Goal: Task Accomplishment & Management: Use online tool/utility

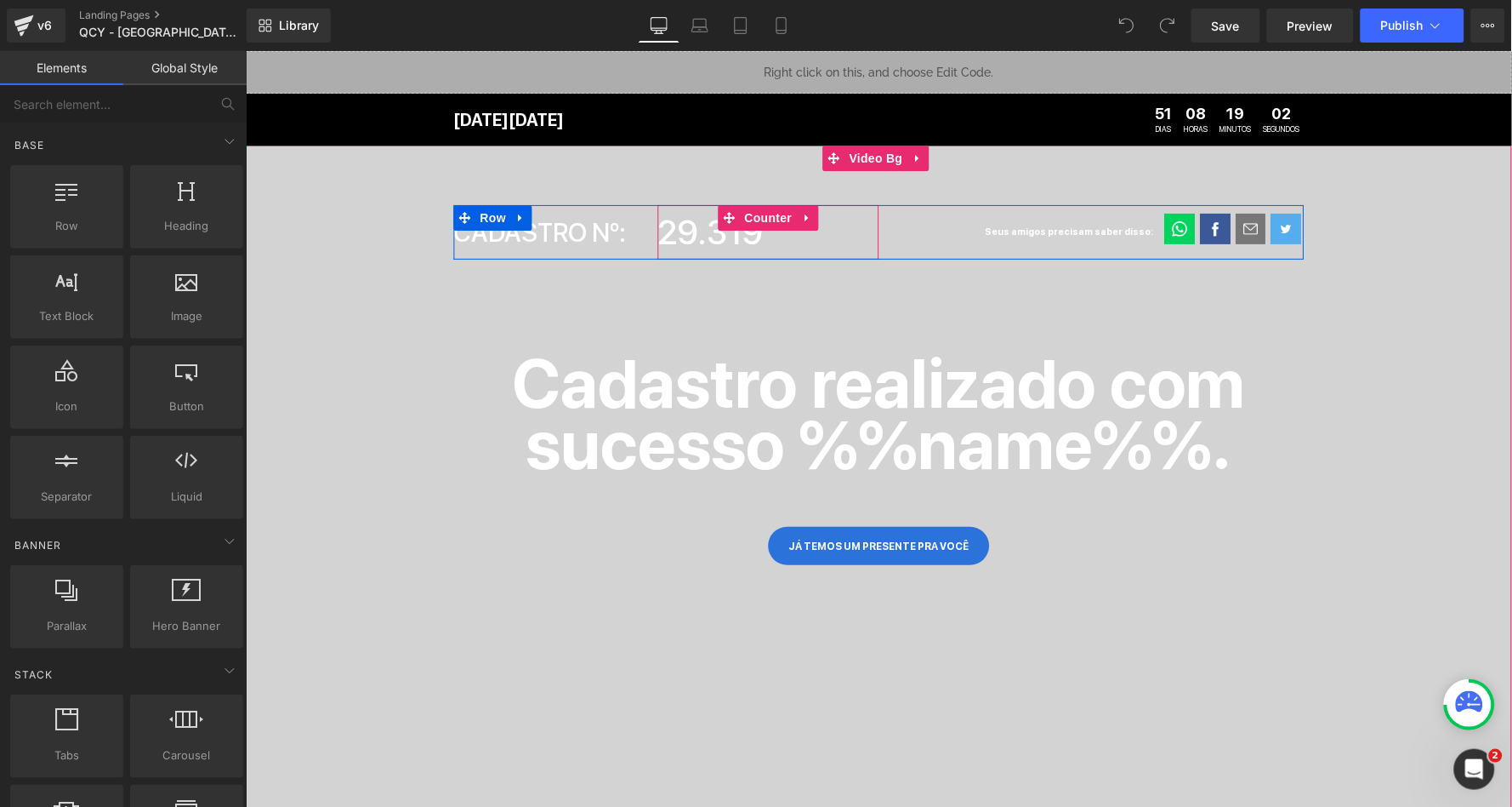
click at [723, 251] on span "29.319" at bounding box center [710, 231] width 105 height 41
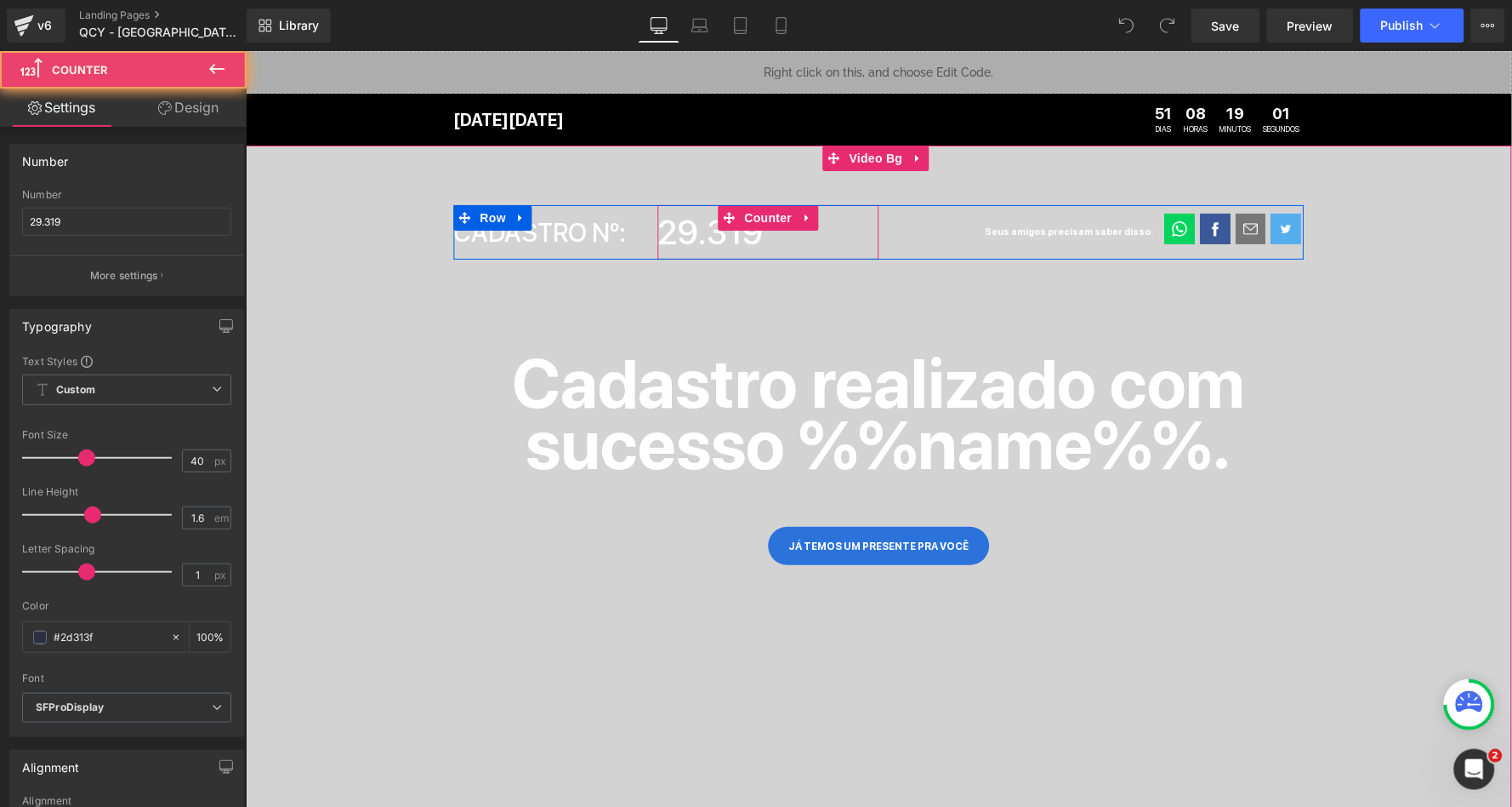
click at [691, 232] on span "29.319" at bounding box center [710, 231] width 105 height 41
click at [686, 232] on span "29.319" at bounding box center [710, 231] width 105 height 41
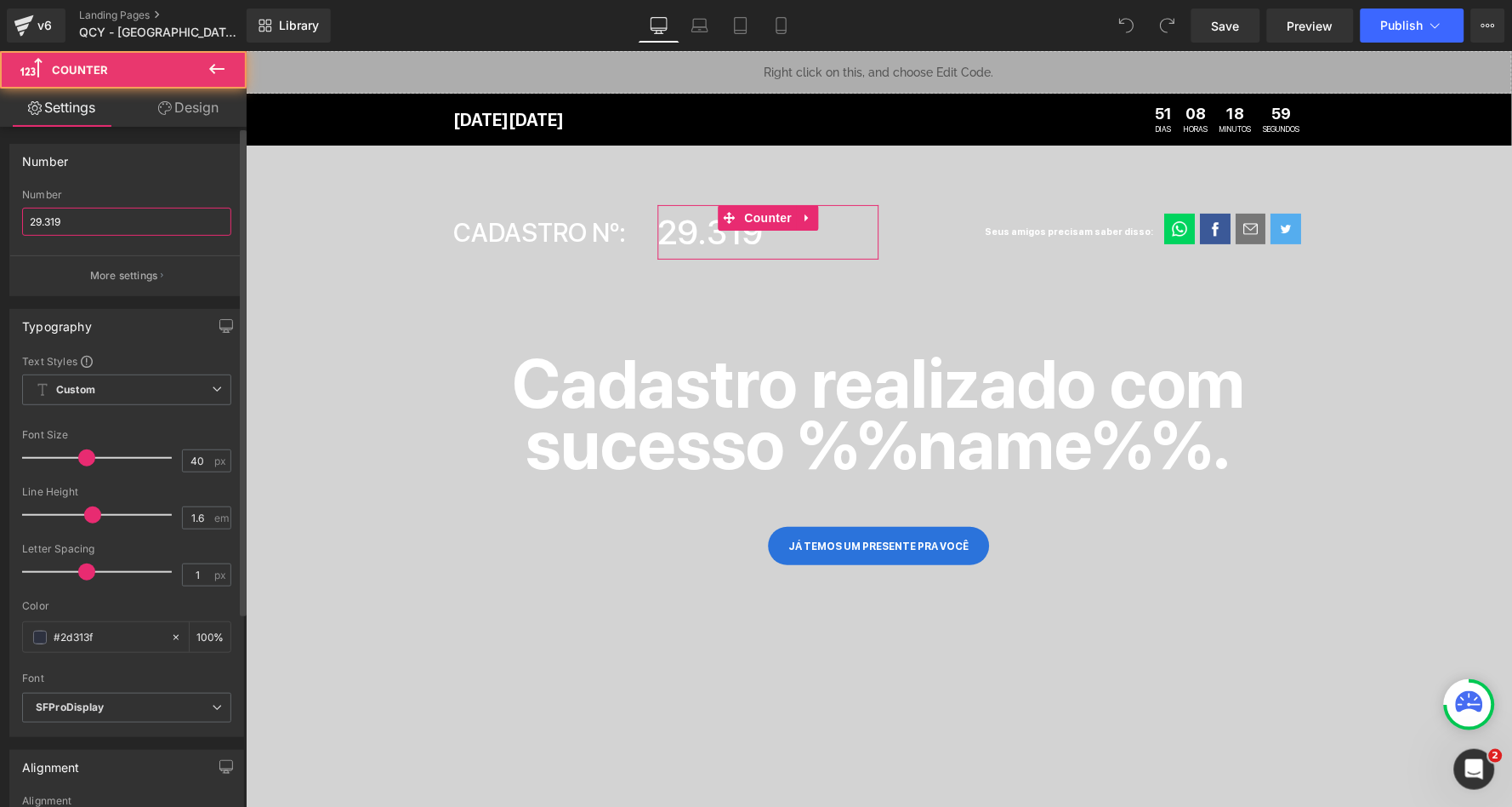
click at [93, 225] on input "29.319" at bounding box center [127, 221] width 209 height 28
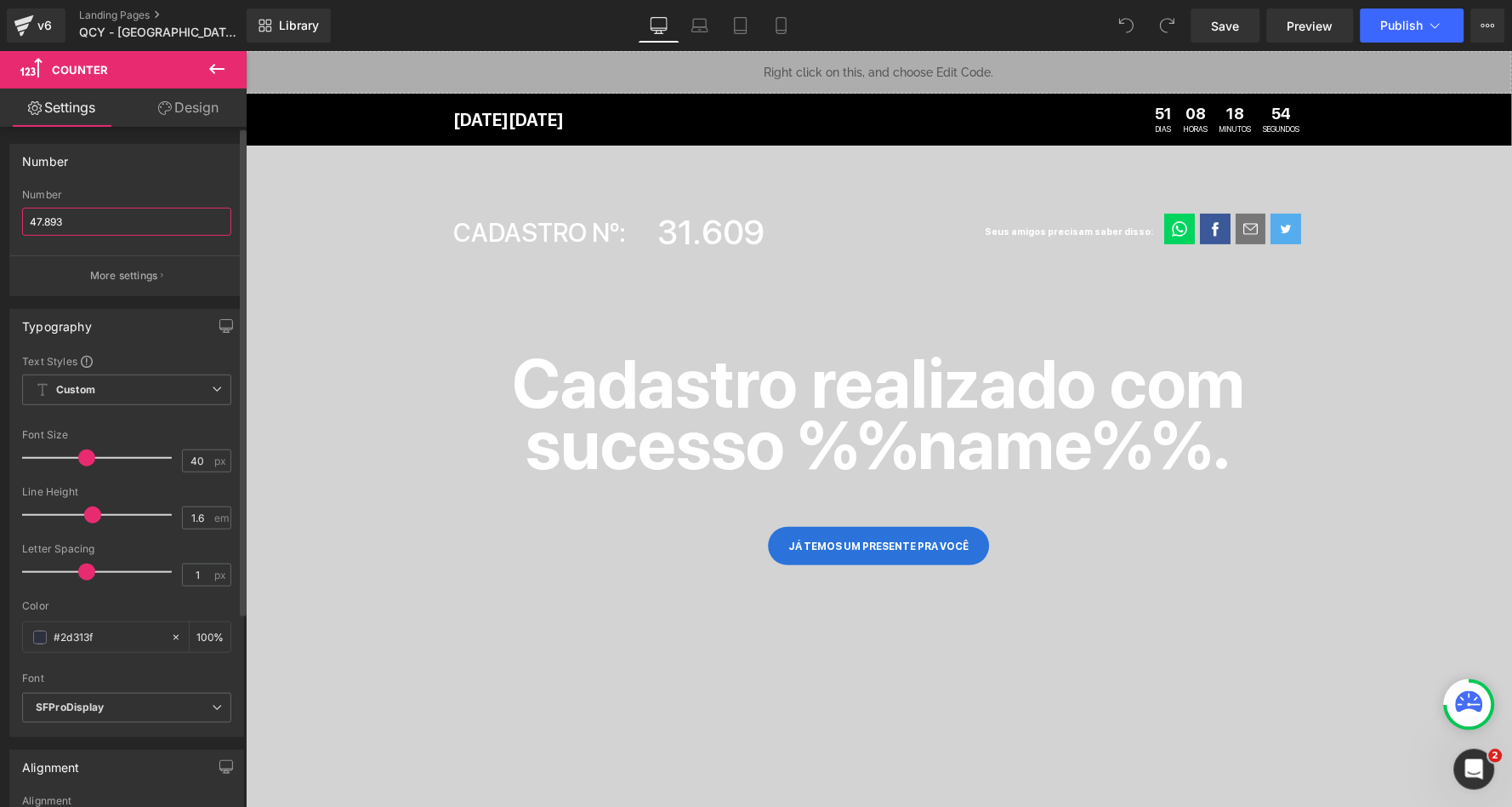
type input "47.893"
click at [180, 144] on div "Number 29.319 Number 47.893 More settings" at bounding box center [127, 220] width 235 height 152
click at [1424, 30] on span "Publish" at bounding box center [1402, 26] width 43 height 14
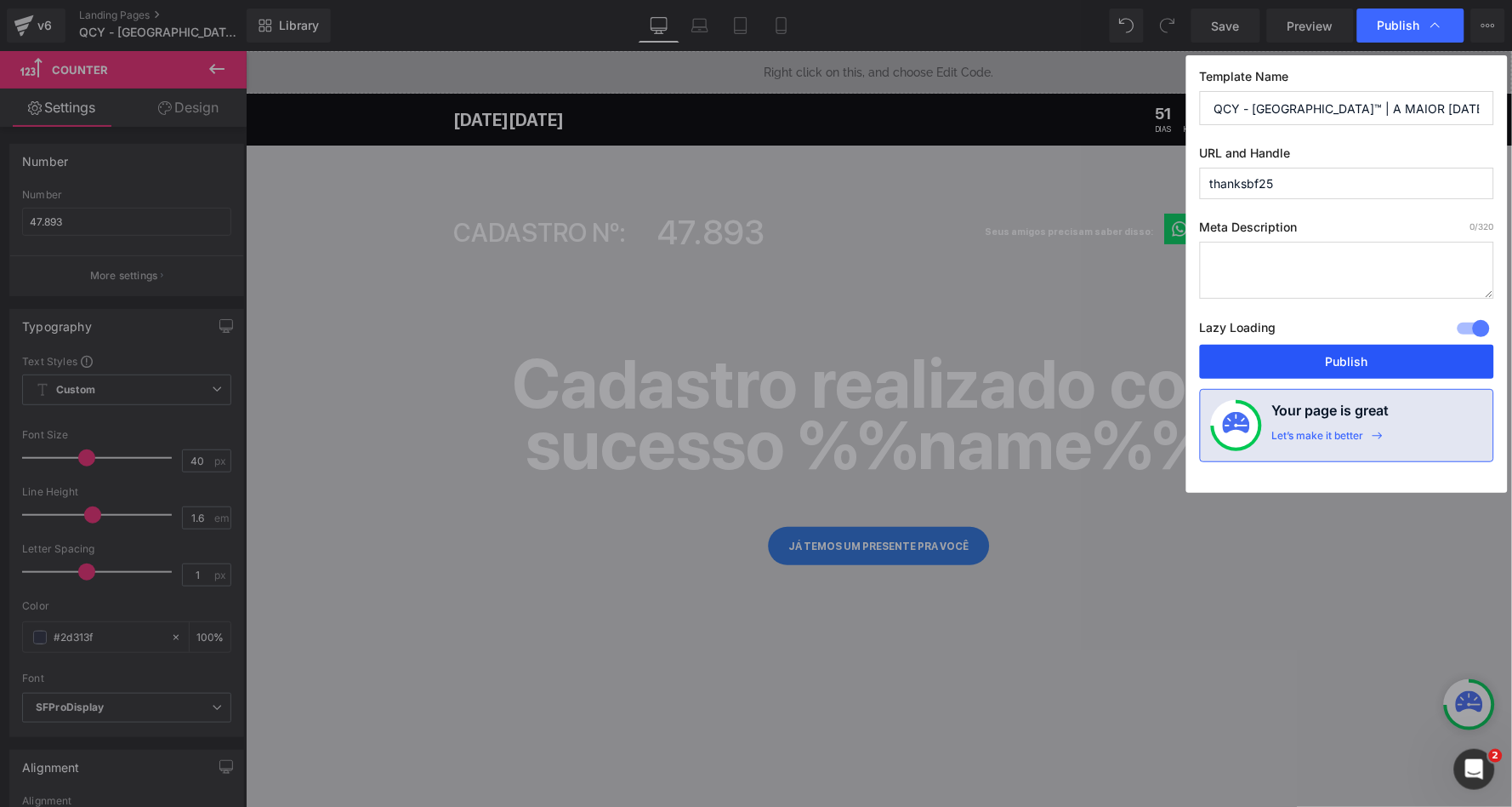
click at [1313, 363] on button "Publish" at bounding box center [1348, 362] width 295 height 34
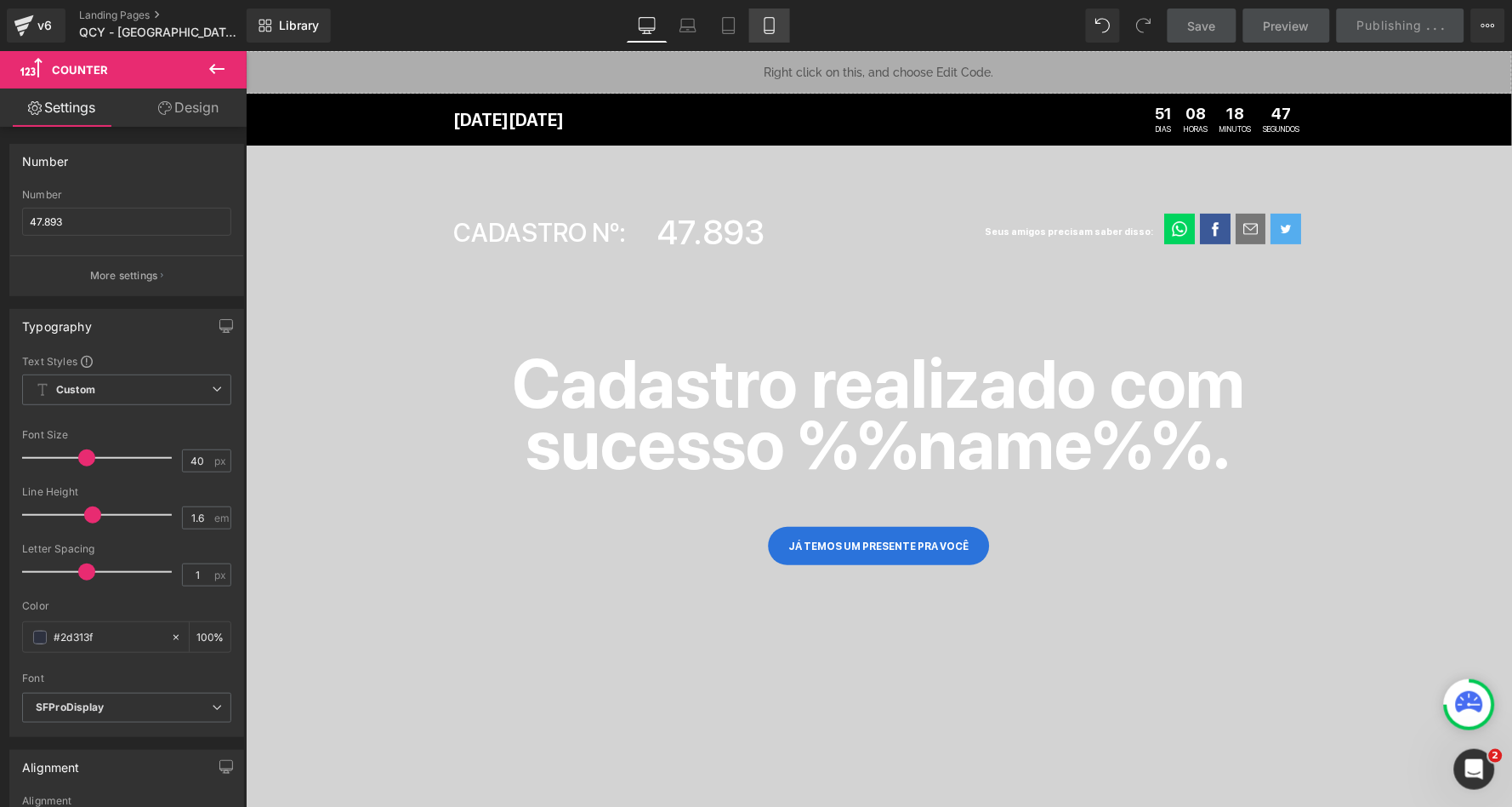
click at [774, 32] on icon at bounding box center [769, 26] width 9 height 16
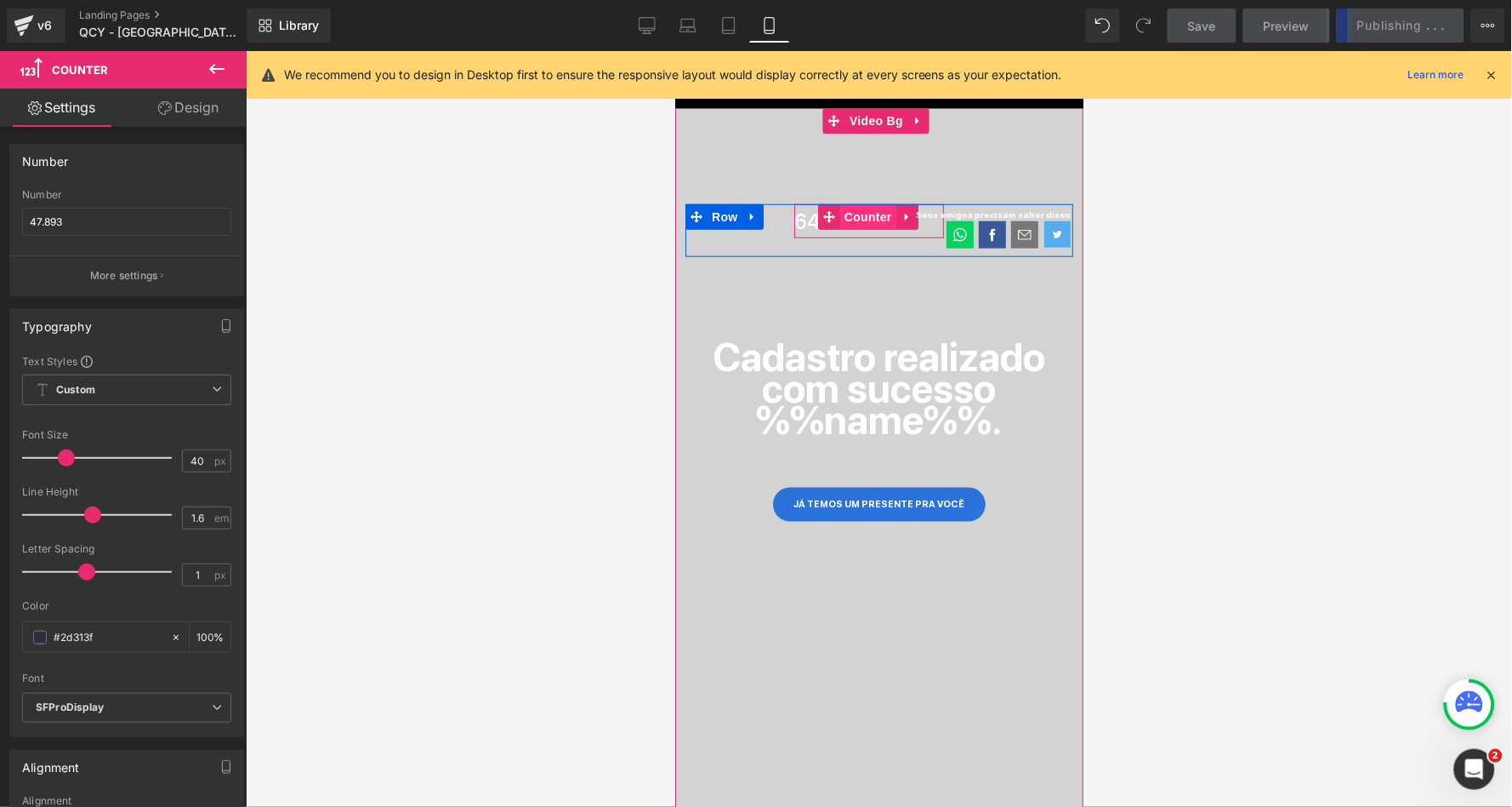
click at [862, 210] on span "Counter" at bounding box center [868, 216] width 57 height 26
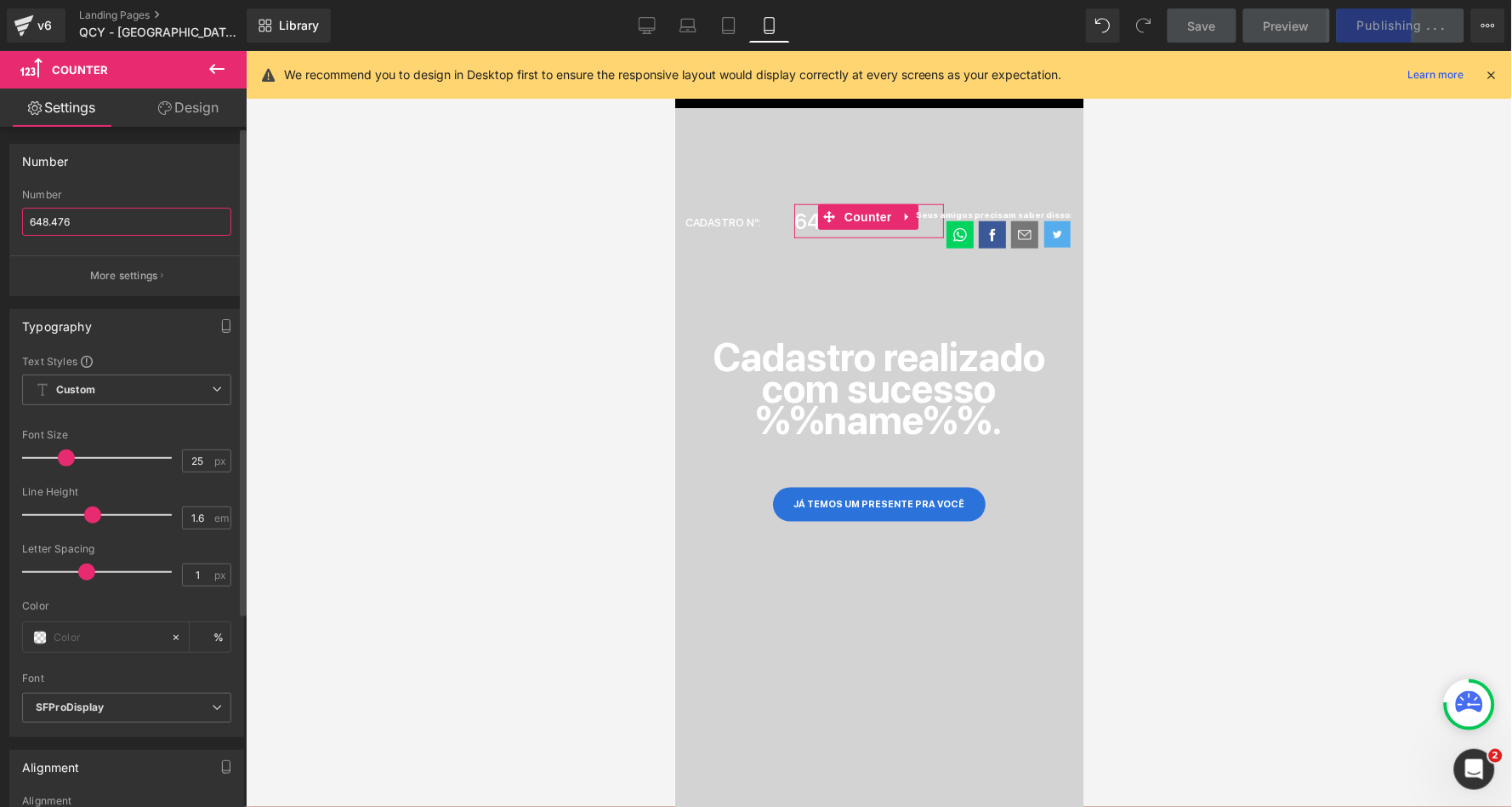
click at [41, 220] on input "648.476" at bounding box center [127, 221] width 209 height 28
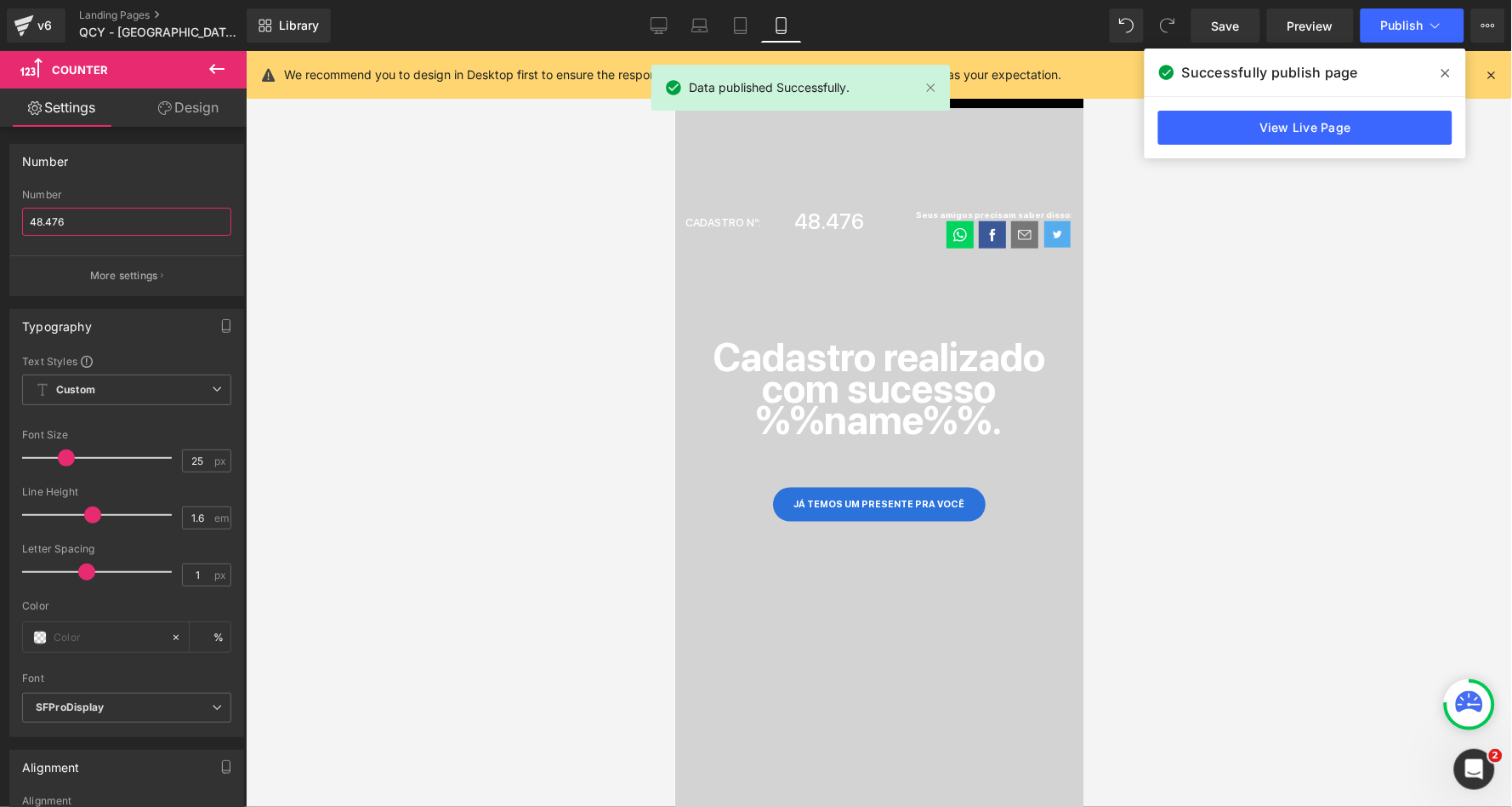
type input "48.476"
click at [1444, 67] on icon at bounding box center [1446, 73] width 9 height 14
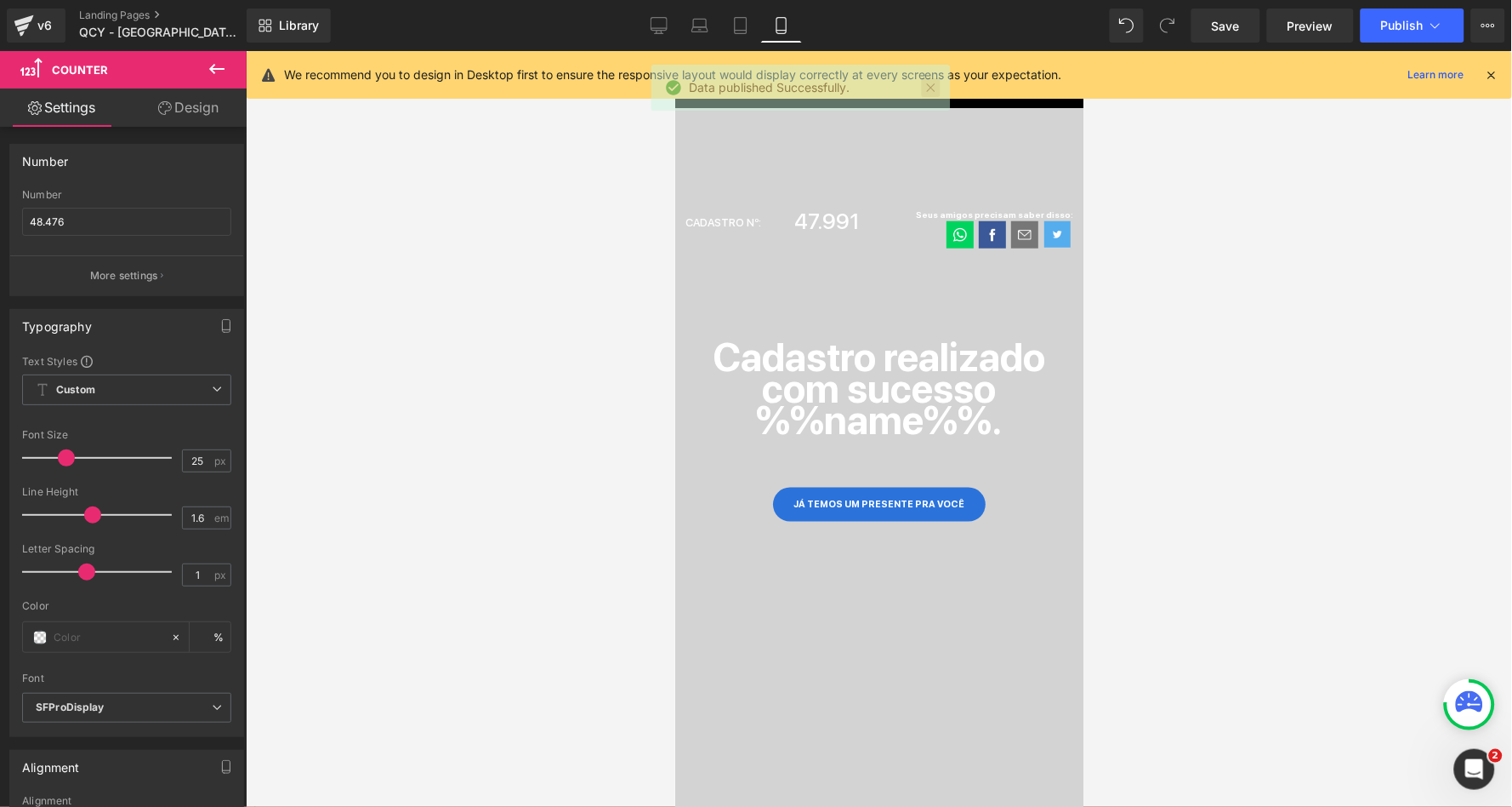
click at [935, 88] on link at bounding box center [932, 87] width 19 height 19
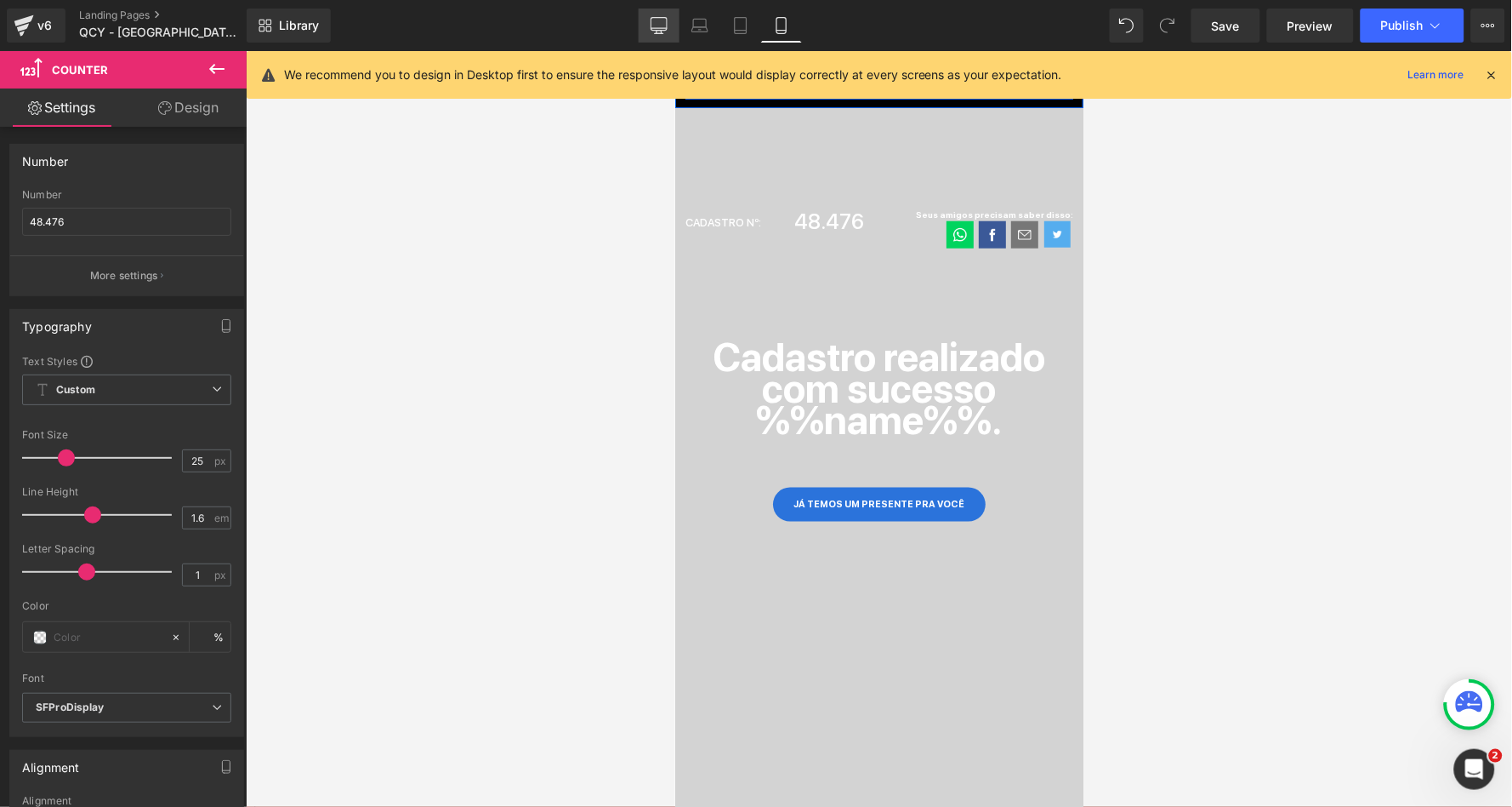
click at [650, 33] on link "Desktop" at bounding box center [659, 26] width 41 height 34
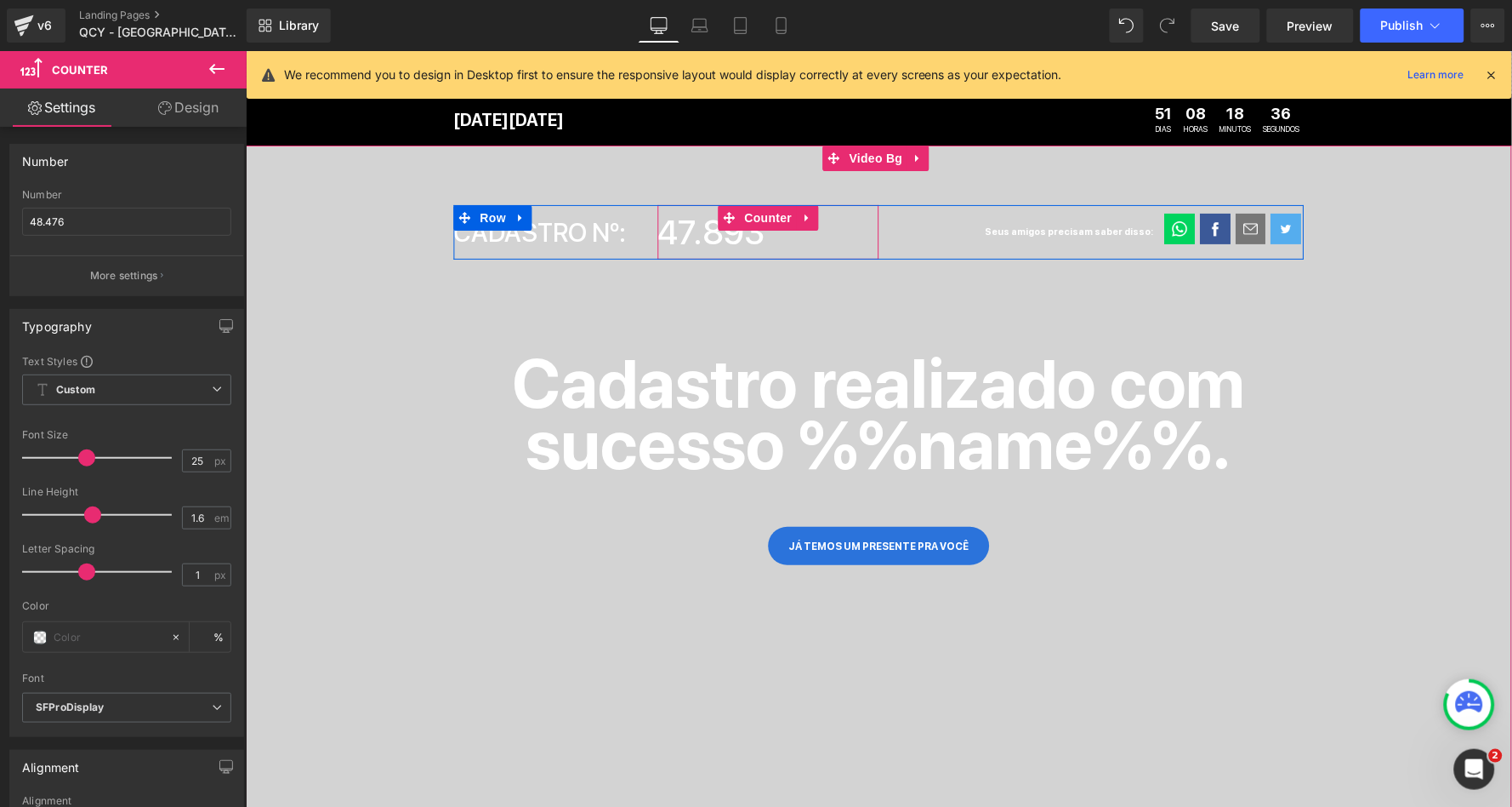
click at [709, 232] on span "47.893" at bounding box center [711, 231] width 107 height 41
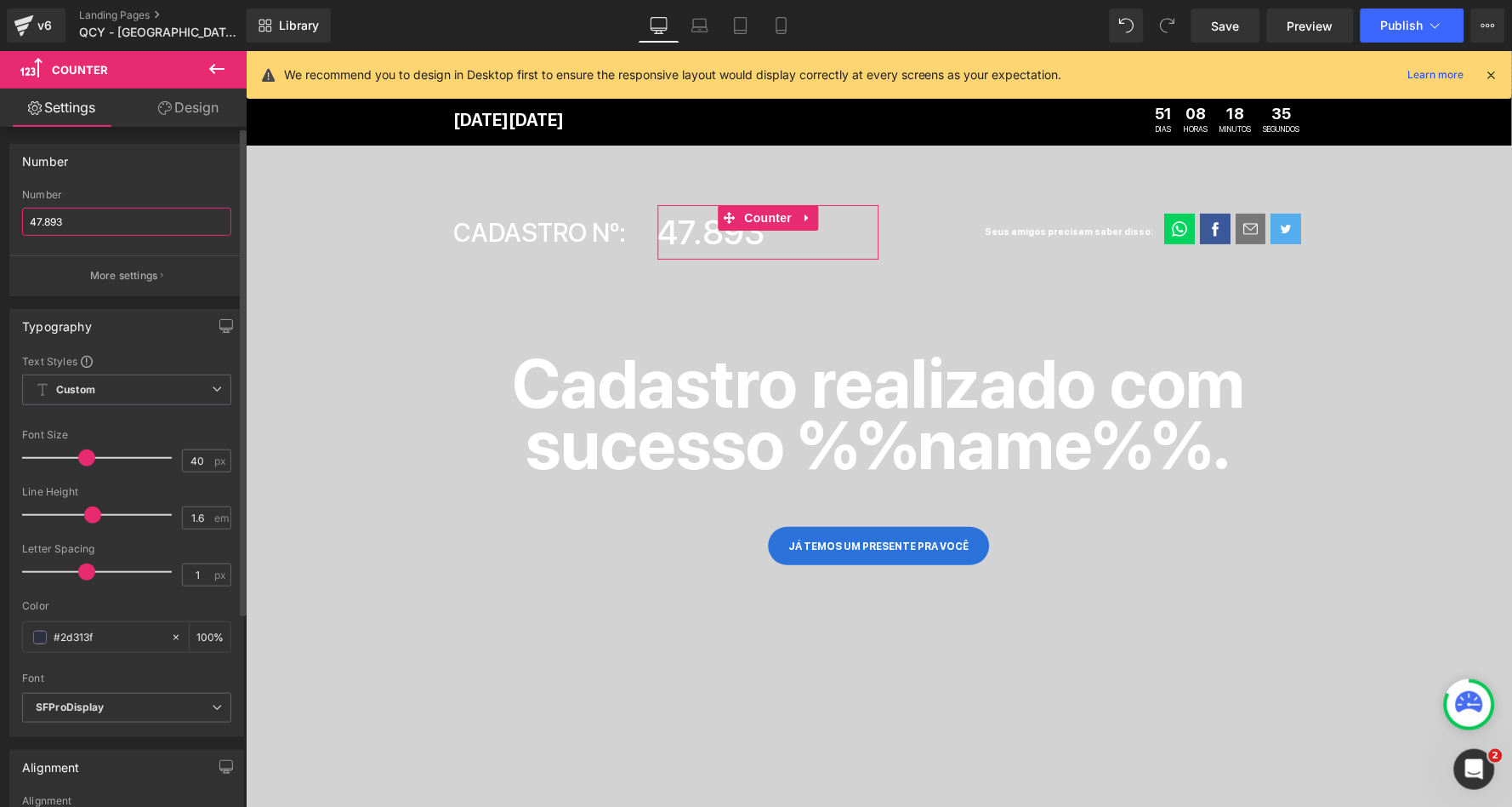
click at [95, 233] on input "47.893" at bounding box center [127, 221] width 209 height 28
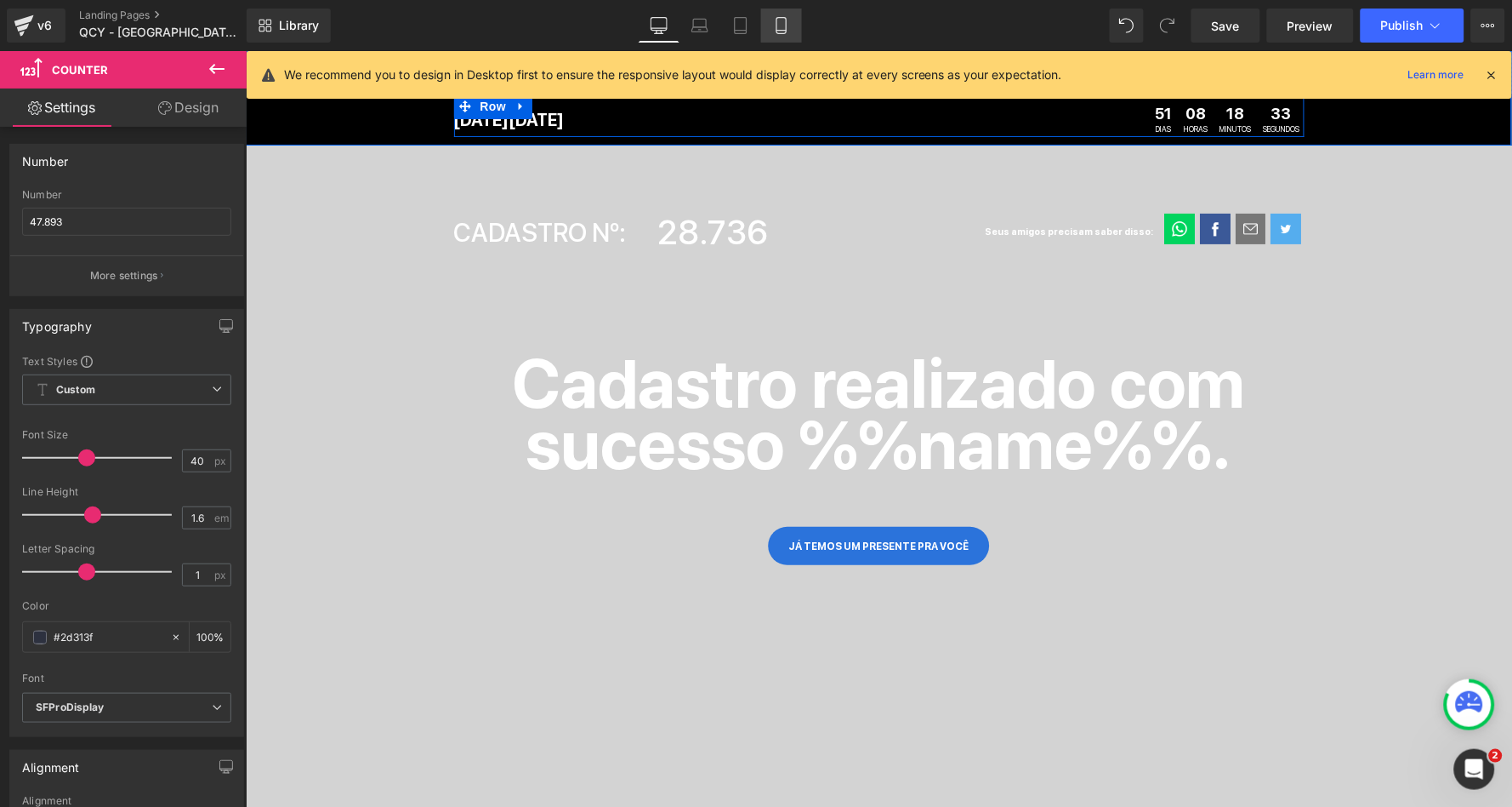
click at [789, 21] on icon at bounding box center [782, 26] width 17 height 17
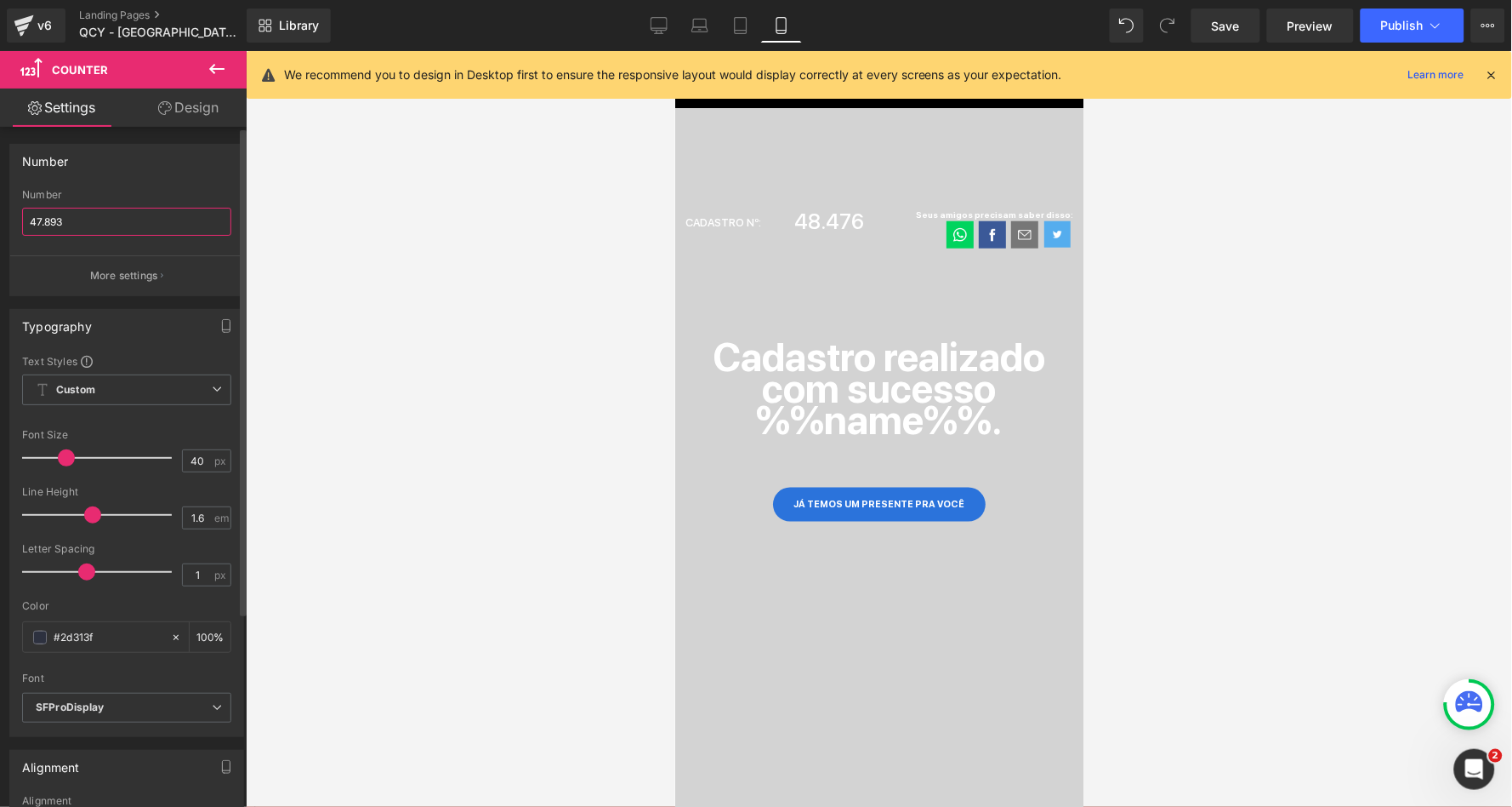
click at [86, 228] on input "47.893" at bounding box center [127, 221] width 209 height 28
click at [173, 182] on div "Number 47.893 Number 47.893 More settings" at bounding box center [127, 220] width 235 height 152
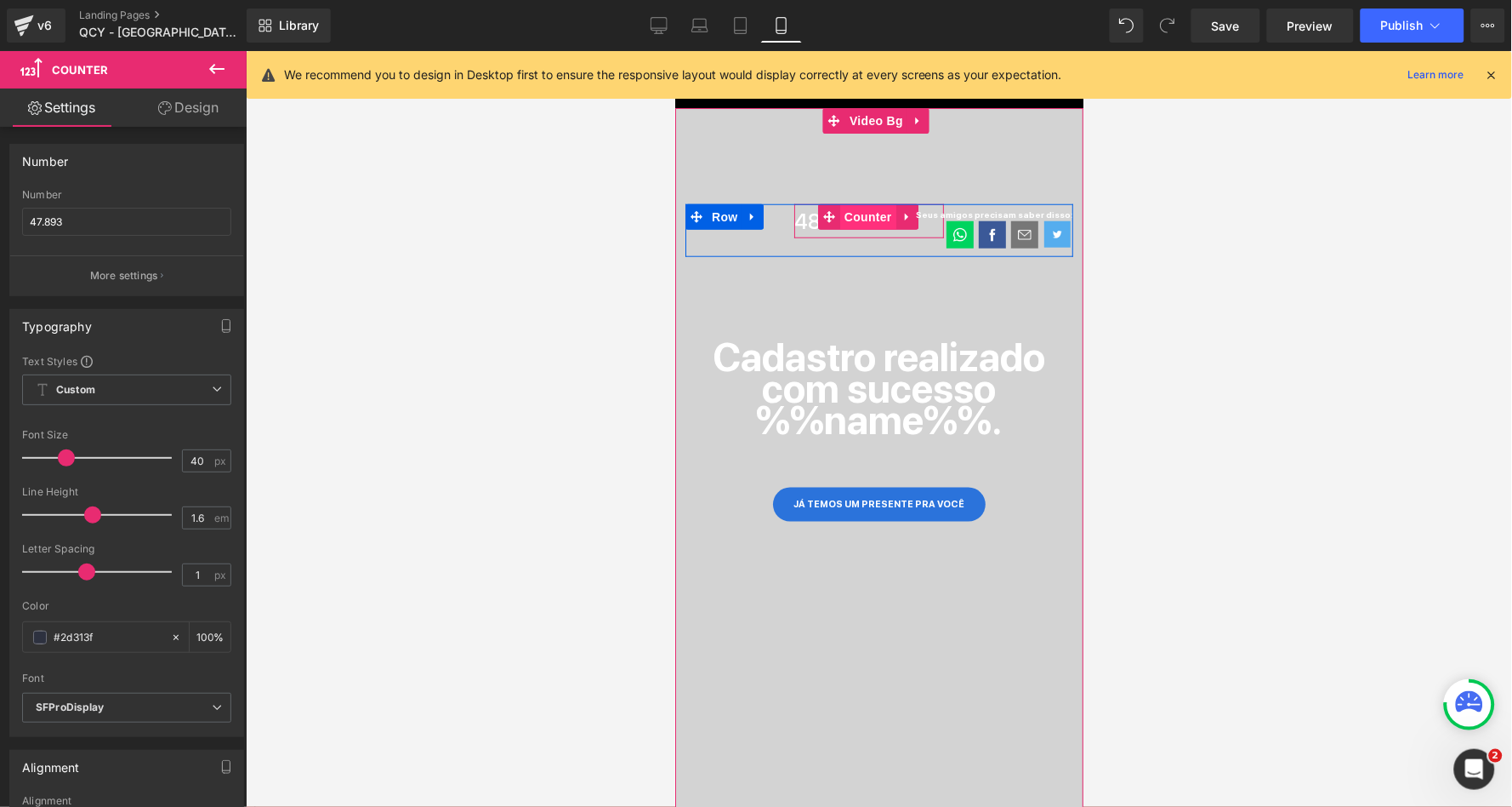
click at [848, 215] on span "Counter" at bounding box center [868, 216] width 57 height 26
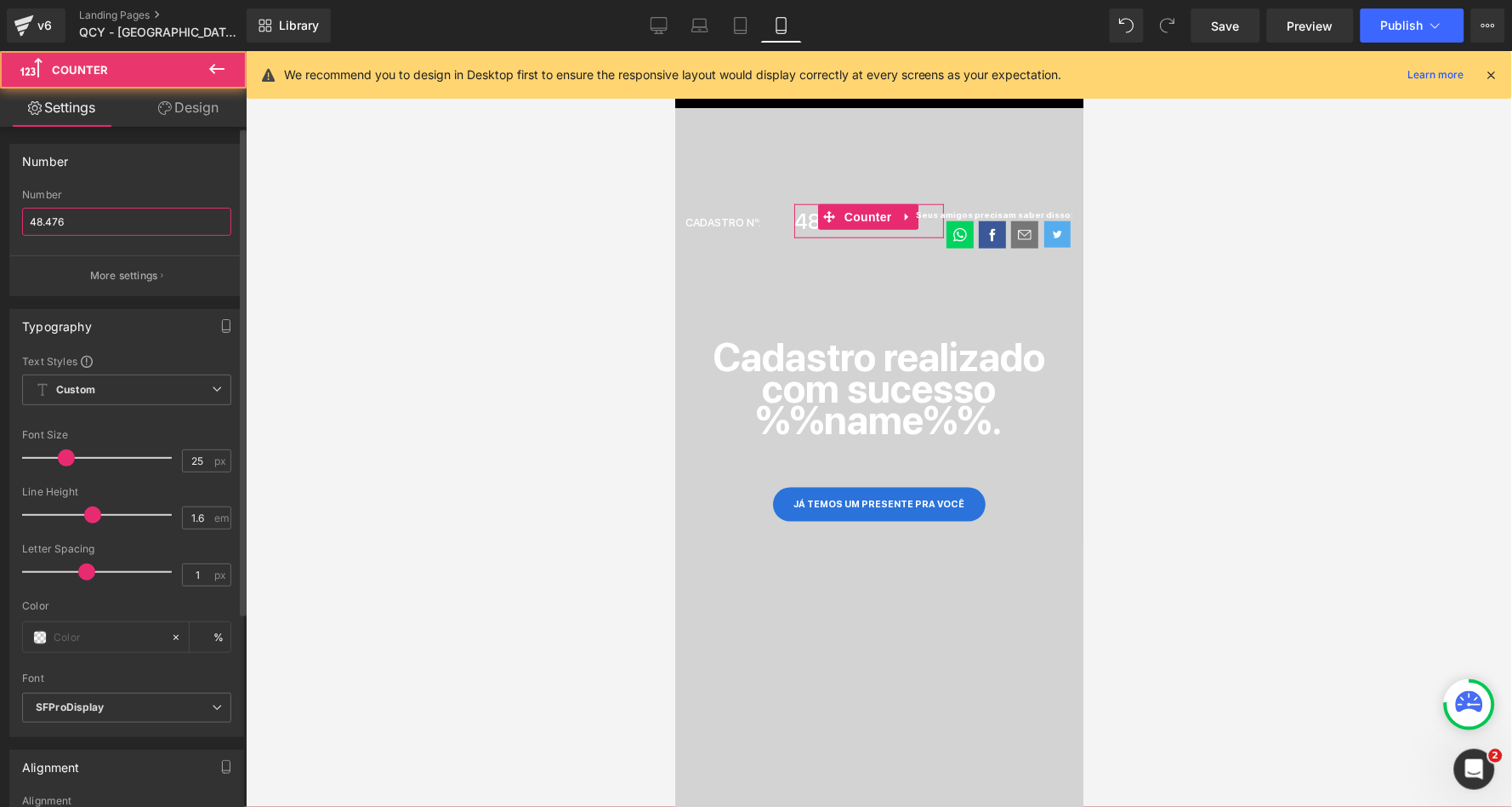
click at [87, 222] on input "48.476" at bounding box center [127, 221] width 209 height 28
paste input "7.893"
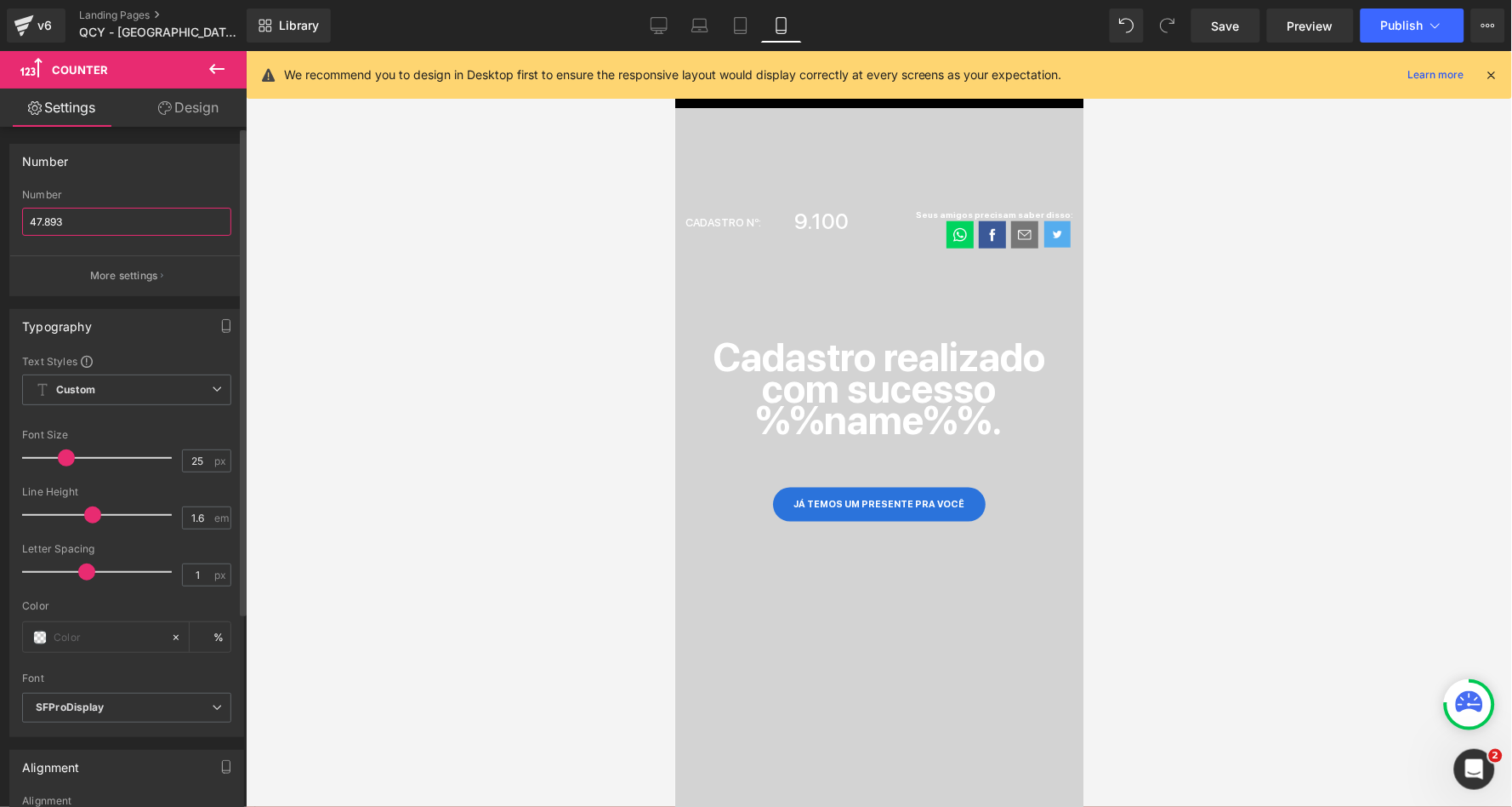
type input "47.893"
click at [166, 176] on div "Number" at bounding box center [127, 161] width 233 height 33
click at [1408, 21] on span "Publish" at bounding box center [1402, 26] width 43 height 14
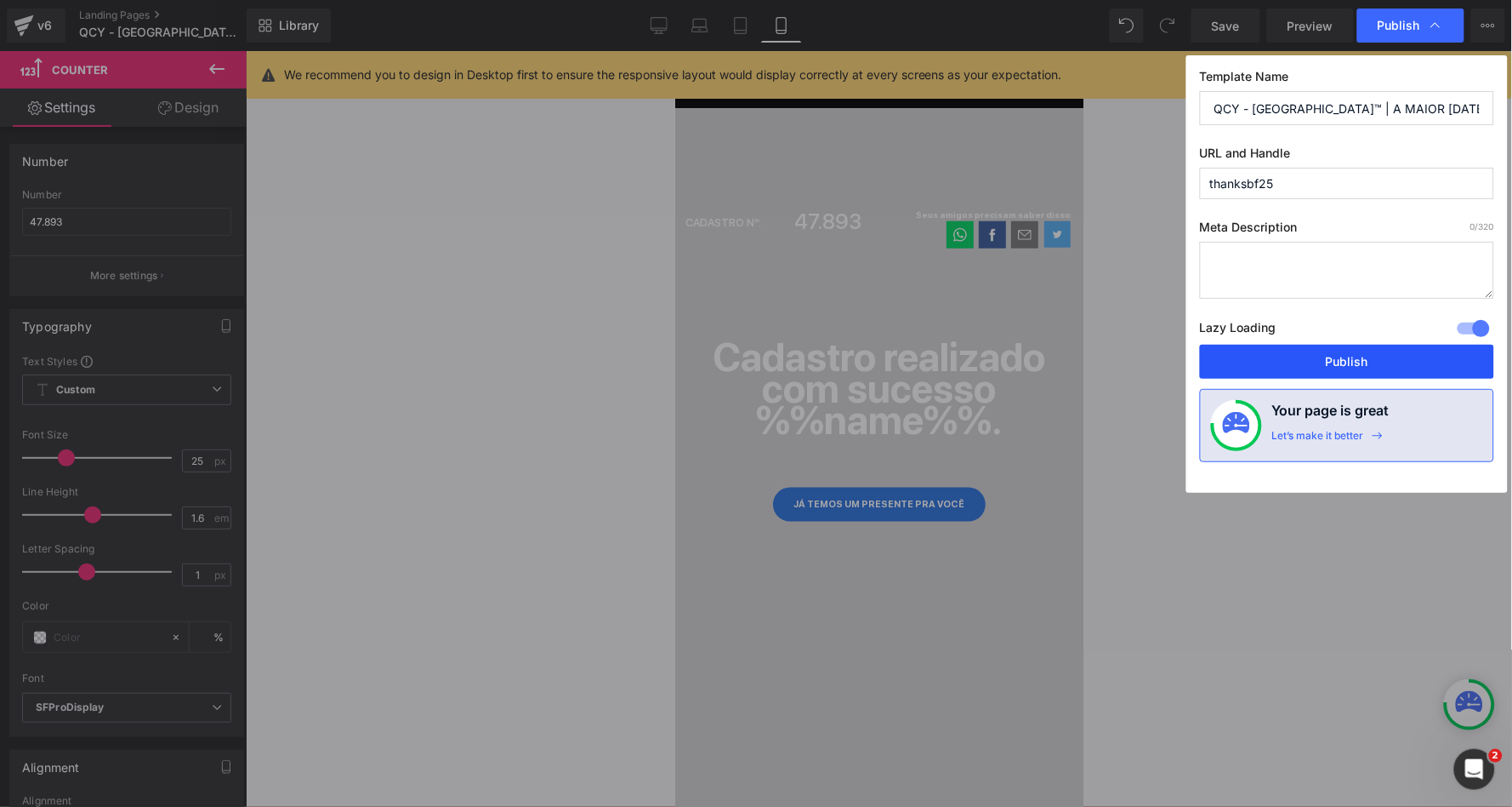
click at [1305, 374] on button "Publish" at bounding box center [1348, 362] width 295 height 34
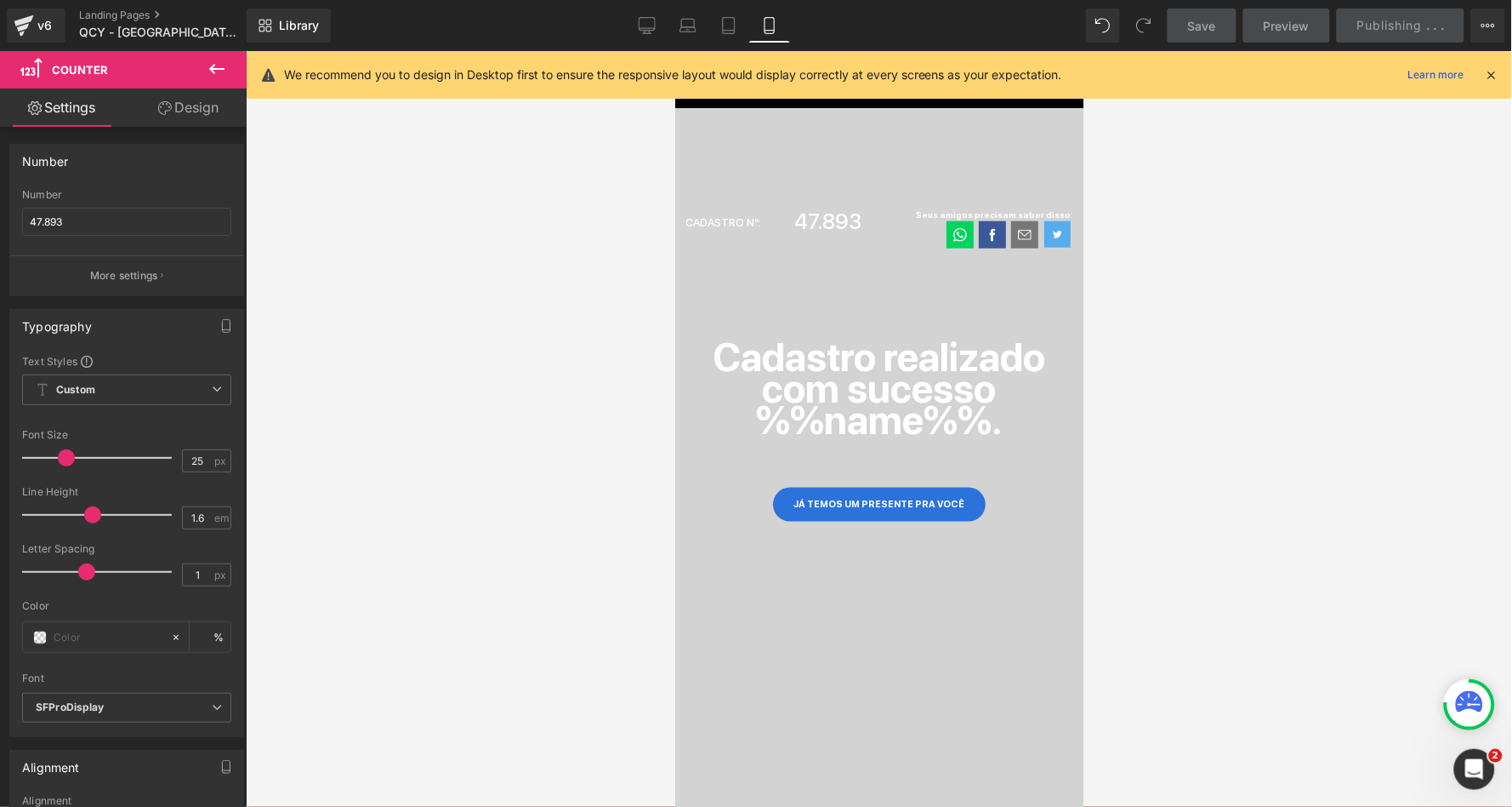
click at [1496, 69] on icon at bounding box center [1492, 75] width 15 height 15
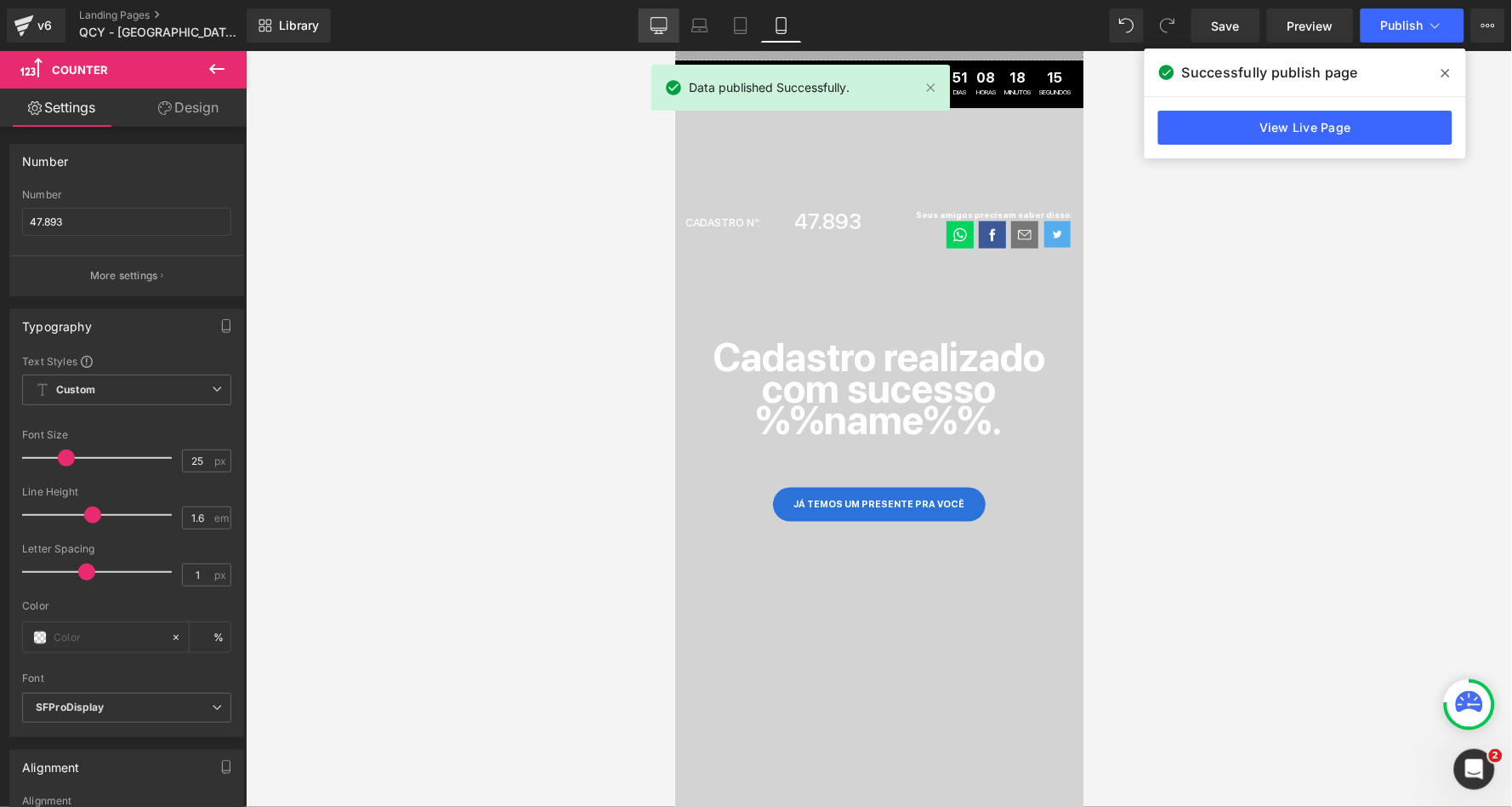
click at [647, 37] on link "Desktop" at bounding box center [659, 26] width 41 height 34
